Goal: Task Accomplishment & Management: Complete application form

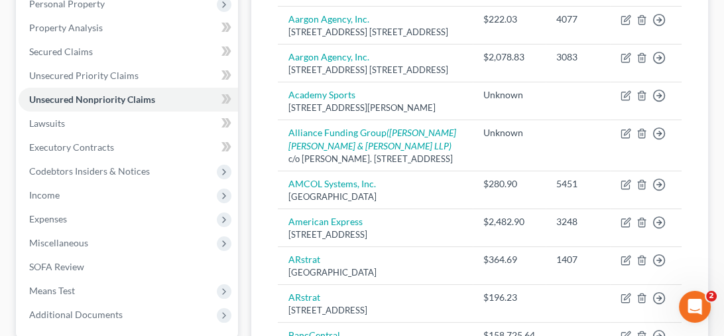
scroll to position [66, 0]
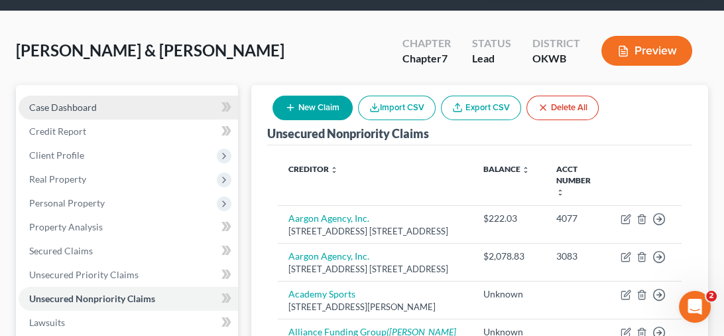
click at [84, 107] on span "Case Dashboard" at bounding box center [63, 106] width 68 height 11
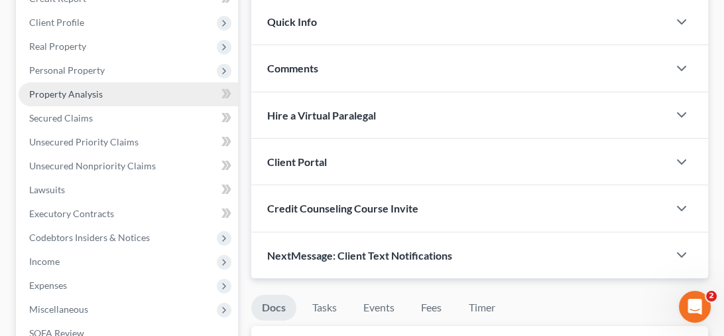
scroll to position [133, 0]
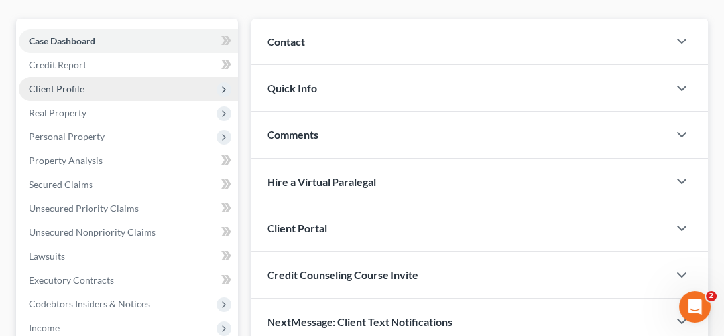
click at [112, 84] on span "Client Profile" at bounding box center [128, 89] width 219 height 24
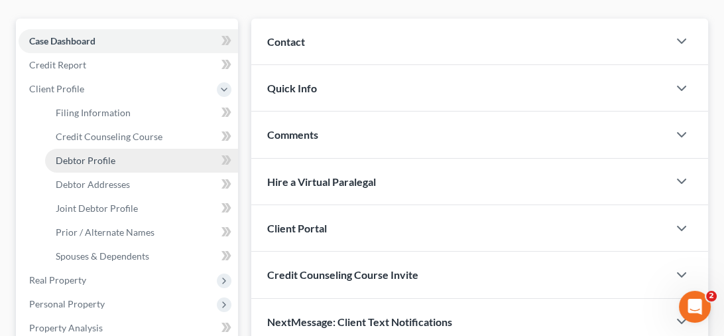
click at [127, 155] on link "Debtor Profile" at bounding box center [141, 161] width 193 height 24
select select "1"
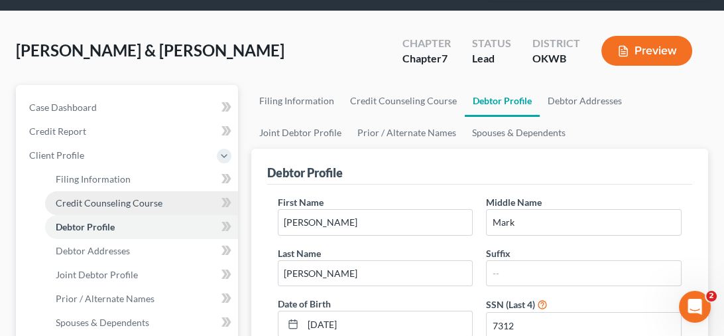
scroll to position [133, 0]
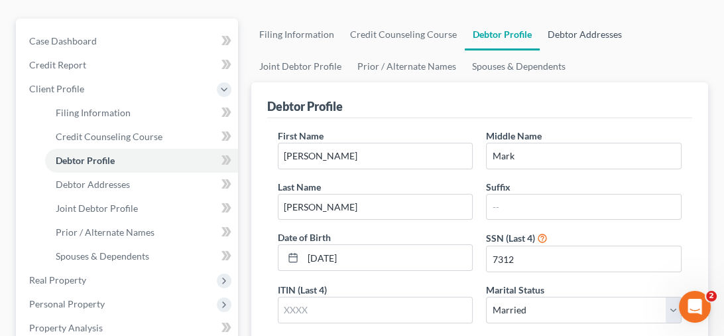
click at [564, 36] on link "Debtor Addresses" at bounding box center [585, 35] width 90 height 32
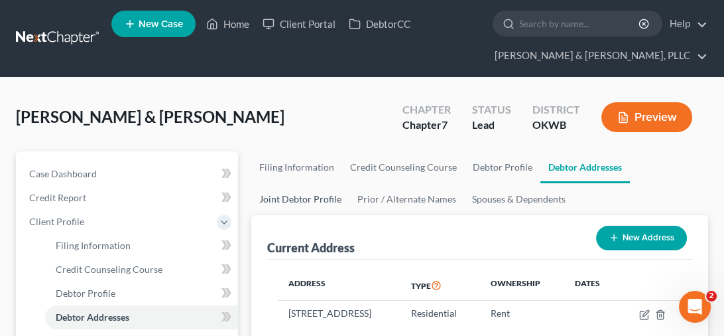
click at [302, 208] on link "Joint Debtor Profile" at bounding box center [300, 199] width 98 height 32
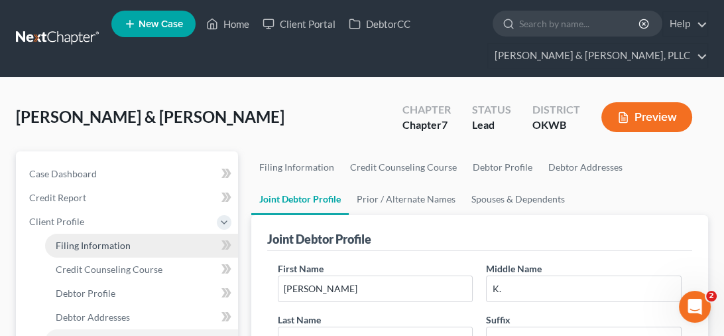
scroll to position [133, 0]
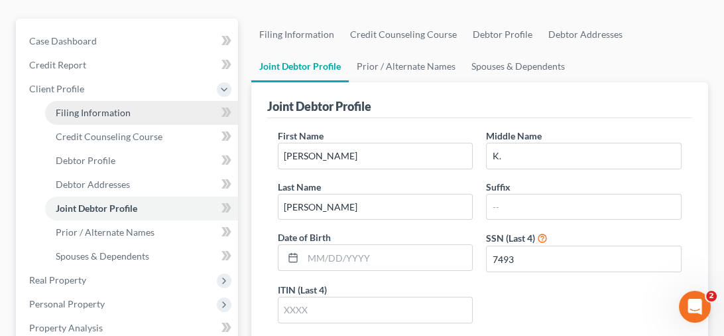
click at [113, 122] on link "Filing Information" at bounding box center [141, 113] width 193 height 24
select select "0"
select select "3"
select select "1"
select select "0"
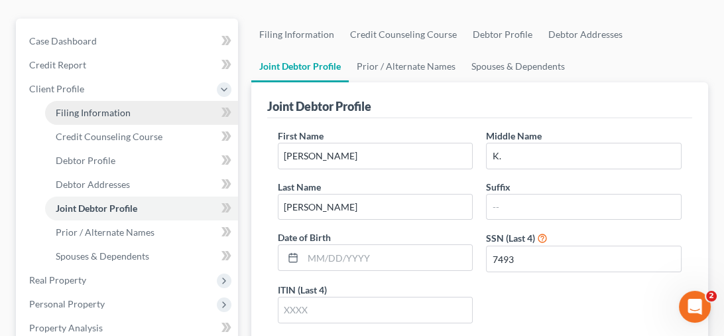
select select "37"
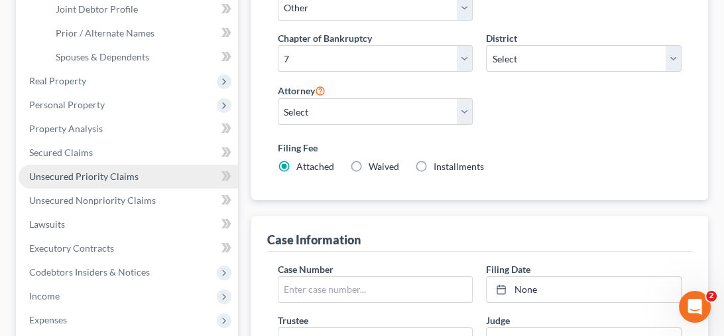
scroll to position [199, 0]
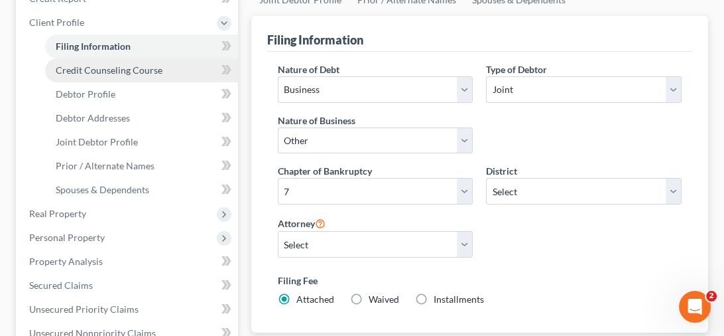
click at [133, 69] on span "Credit Counseling Course" at bounding box center [109, 69] width 107 height 11
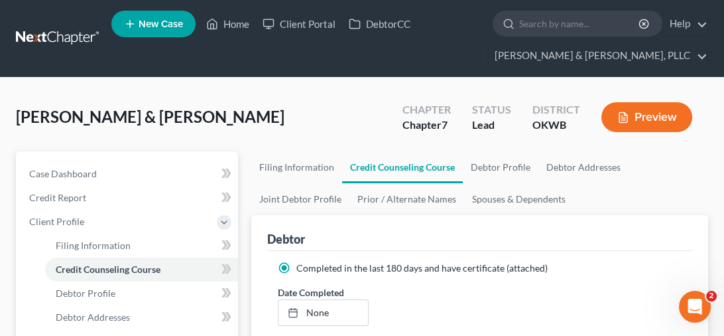
scroll to position [133, 0]
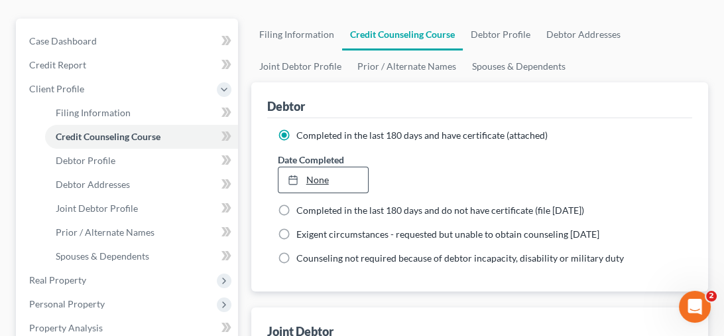
type input "[DATE]"
click at [322, 178] on link "None" at bounding box center [324, 179] width 90 height 25
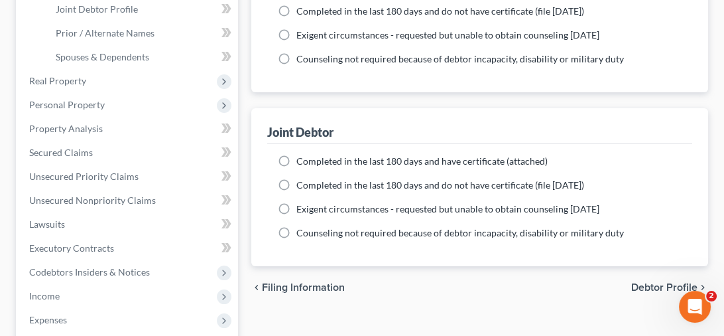
click at [296, 159] on label "Completed in the last 180 days and have certificate (attached)" at bounding box center [421, 161] width 251 height 13
click at [302, 159] on input "Completed in the last 180 days and have certificate (attached)" at bounding box center [306, 159] width 9 height 9
radio input "true"
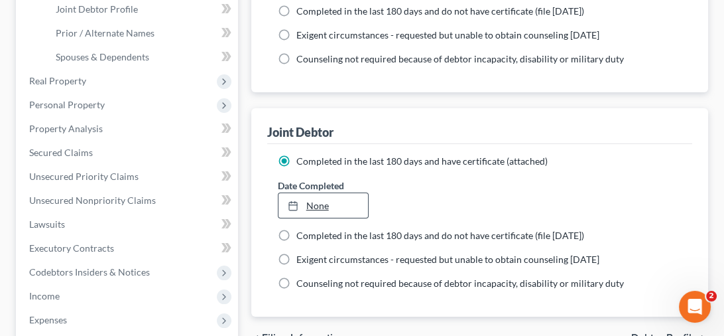
click at [318, 202] on link "None" at bounding box center [324, 205] width 90 height 25
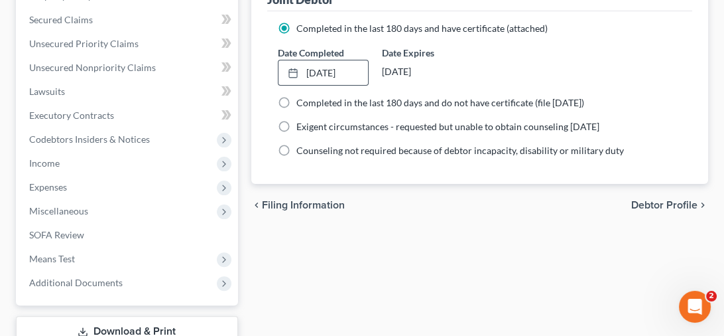
scroll to position [398, 0]
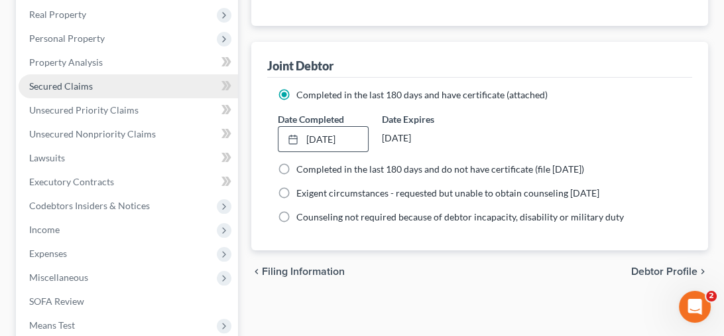
click at [69, 86] on span "Secured Claims" at bounding box center [61, 85] width 64 height 11
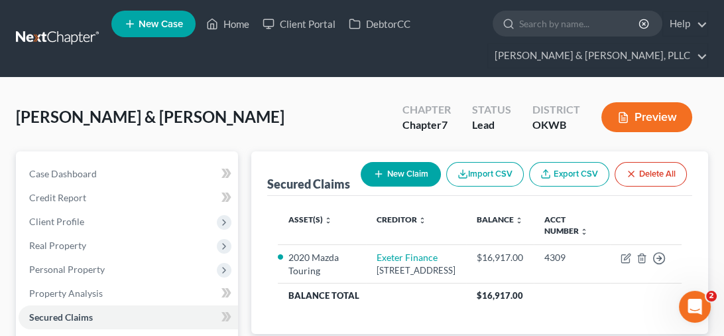
scroll to position [133, 0]
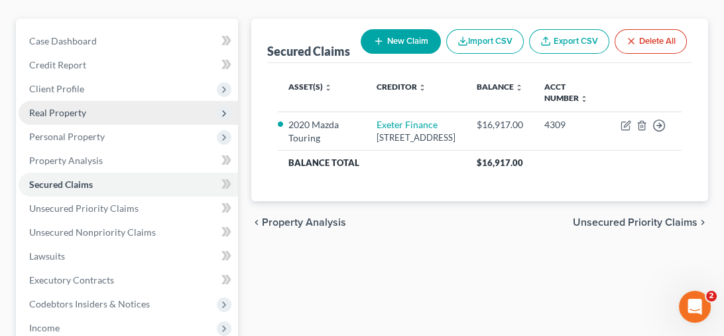
click at [84, 113] on span "Real Property" at bounding box center [57, 112] width 57 height 11
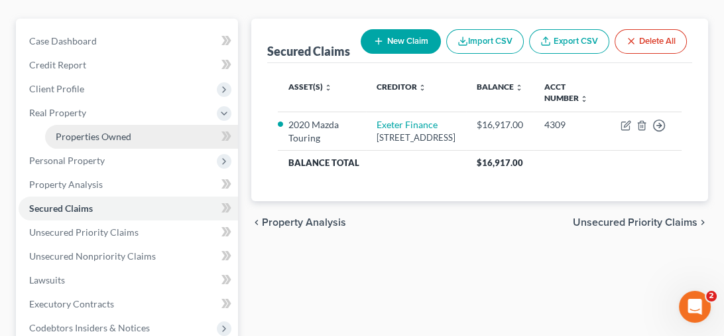
click at [131, 139] on link "Properties Owned" at bounding box center [141, 137] width 193 height 24
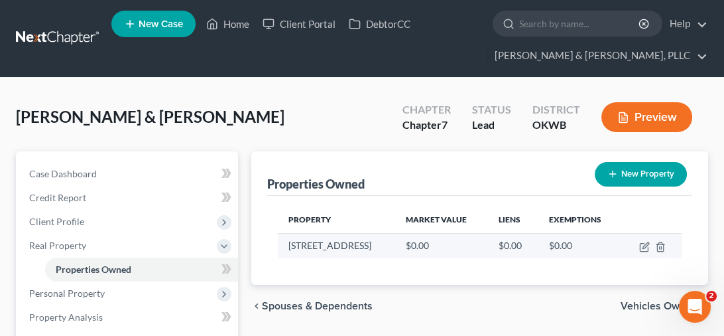
scroll to position [66, 0]
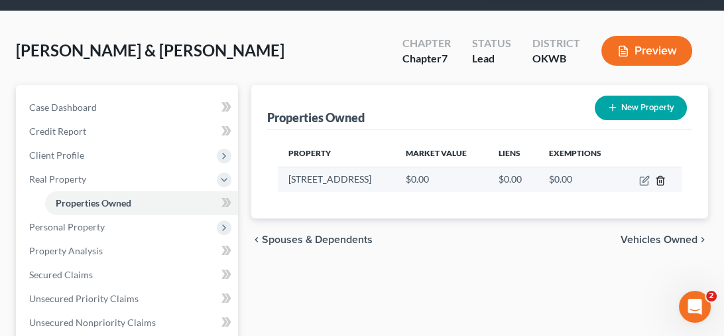
click at [663, 178] on icon "button" at bounding box center [660, 180] width 6 height 9
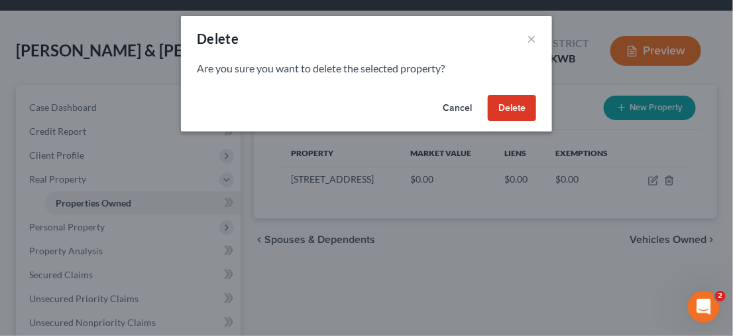
click at [519, 108] on button "Delete" at bounding box center [512, 108] width 48 height 27
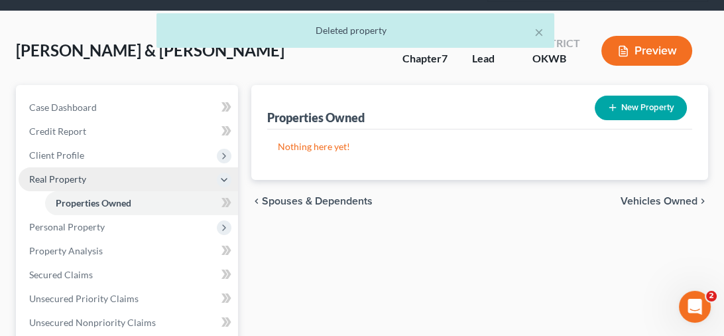
scroll to position [133, 0]
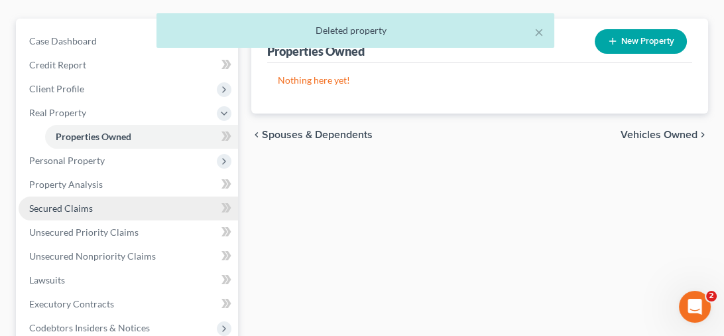
click at [68, 208] on span "Secured Claims" at bounding box center [61, 207] width 64 height 11
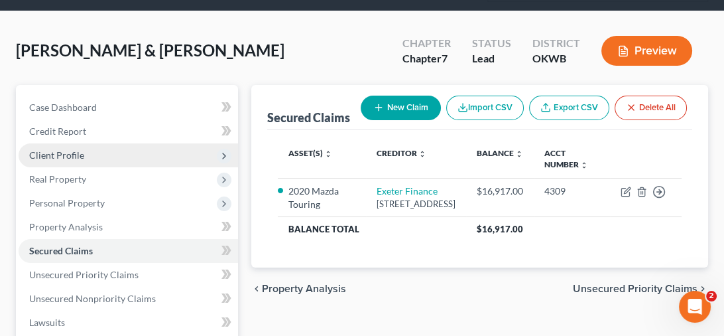
scroll to position [199, 0]
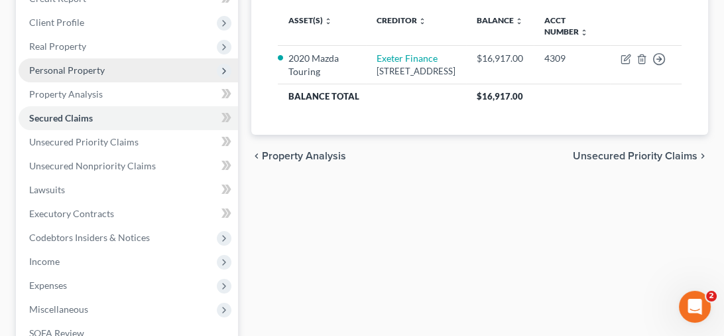
click at [103, 72] on span "Personal Property" at bounding box center [128, 70] width 219 height 24
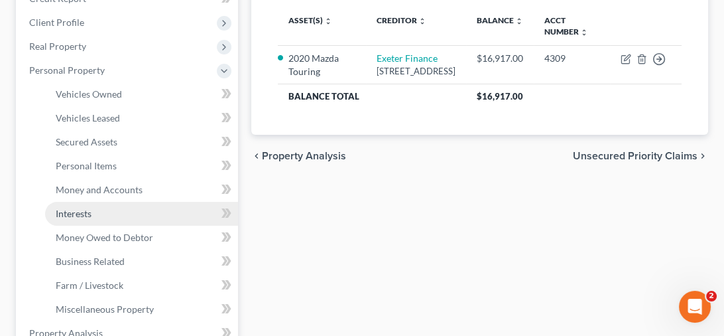
click at [105, 211] on link "Interests" at bounding box center [141, 214] width 193 height 24
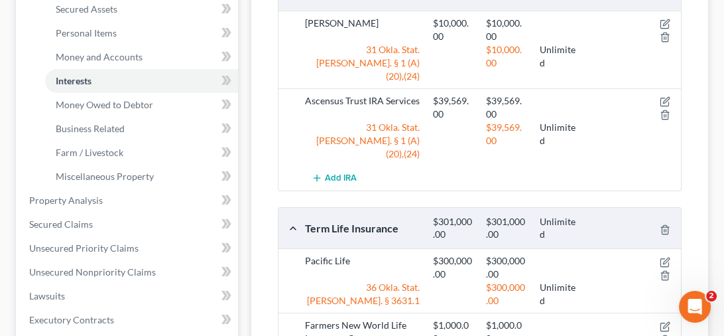
scroll to position [398, 0]
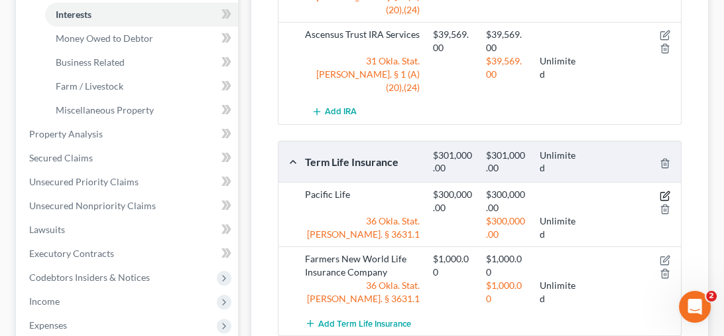
click at [663, 190] on icon "button" at bounding box center [665, 195] width 11 height 11
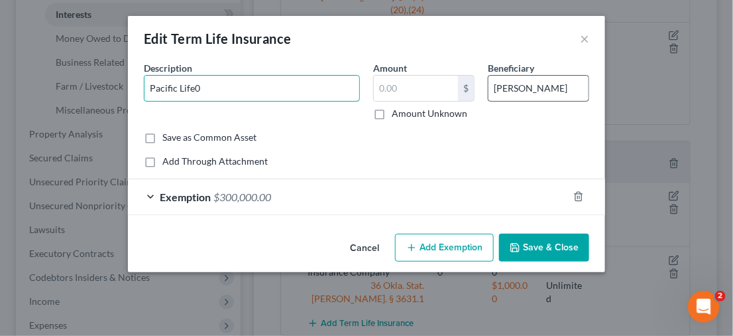
type input "Pacific Life"
click at [411, 150] on div "Common Asset Select Description * Pacific Life Amount $ Amount Unknown Benefici…" at bounding box center [367, 114] width 446 height 107
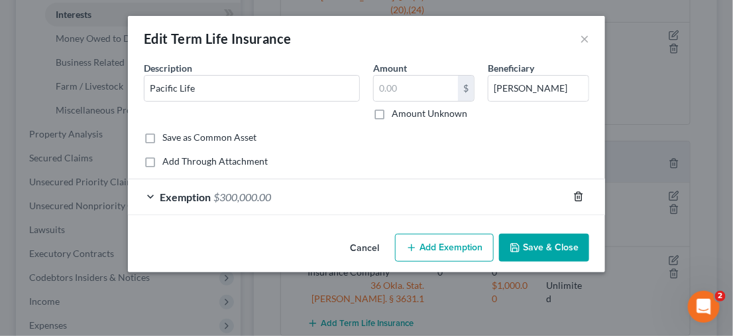
click at [576, 195] on icon "button" at bounding box center [579, 196] width 11 height 11
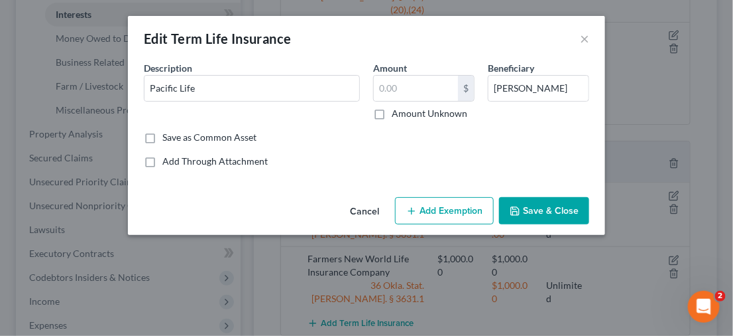
click at [536, 219] on button "Save & Close" at bounding box center [544, 211] width 90 height 28
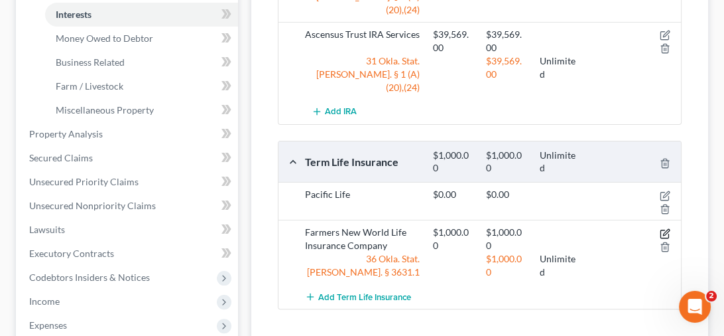
click at [666, 228] on icon "button" at bounding box center [665, 233] width 11 height 11
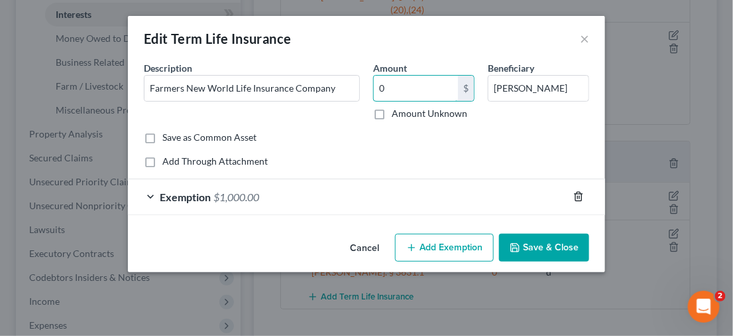
type input "0"
click at [579, 198] on icon "button" at bounding box center [579, 196] width 11 height 11
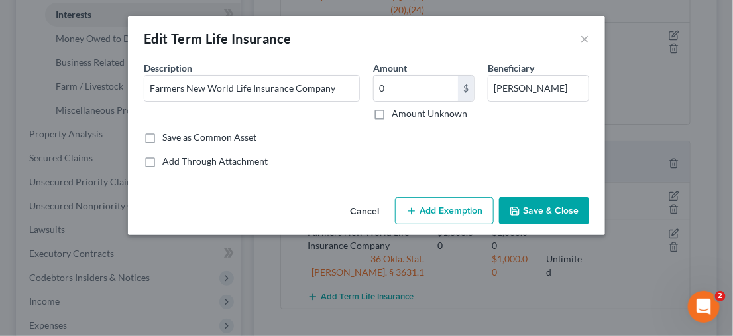
click at [544, 210] on button "Save & Close" at bounding box center [544, 211] width 90 height 28
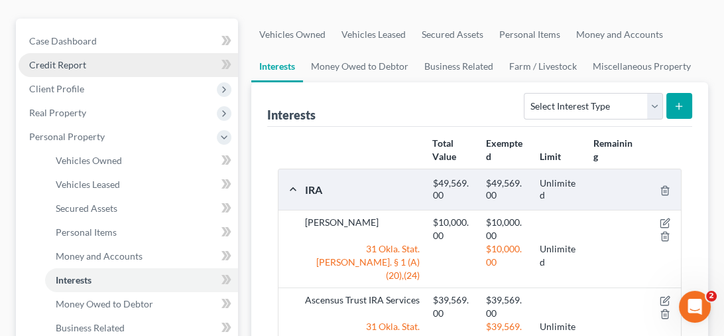
scroll to position [0, 0]
